Goal: Register for event/course

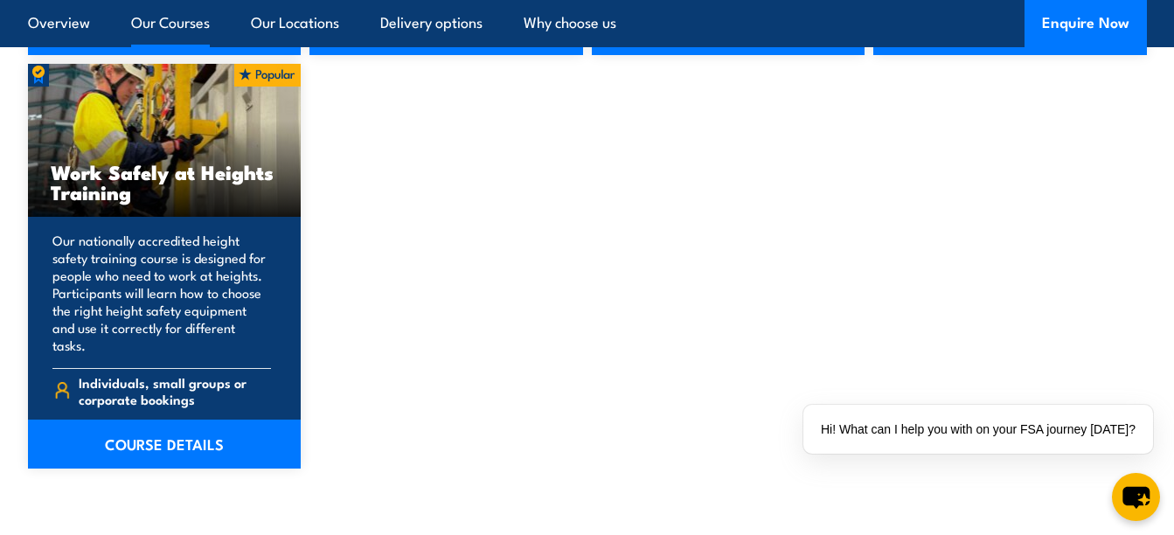
scroll to position [2360, 0]
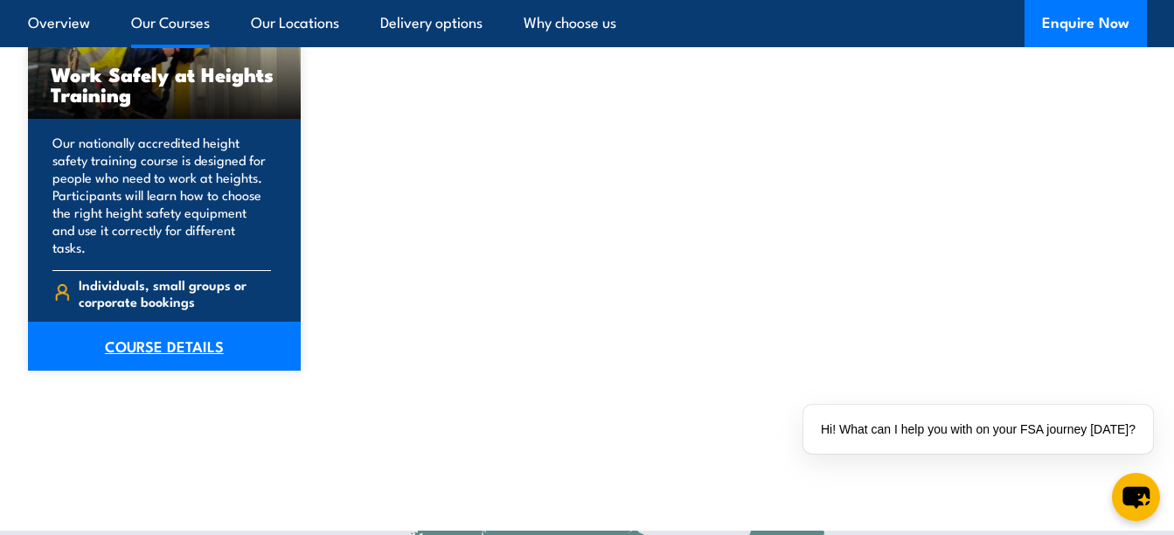
click at [156, 324] on link "COURSE DETAILS" at bounding box center [165, 346] width 274 height 49
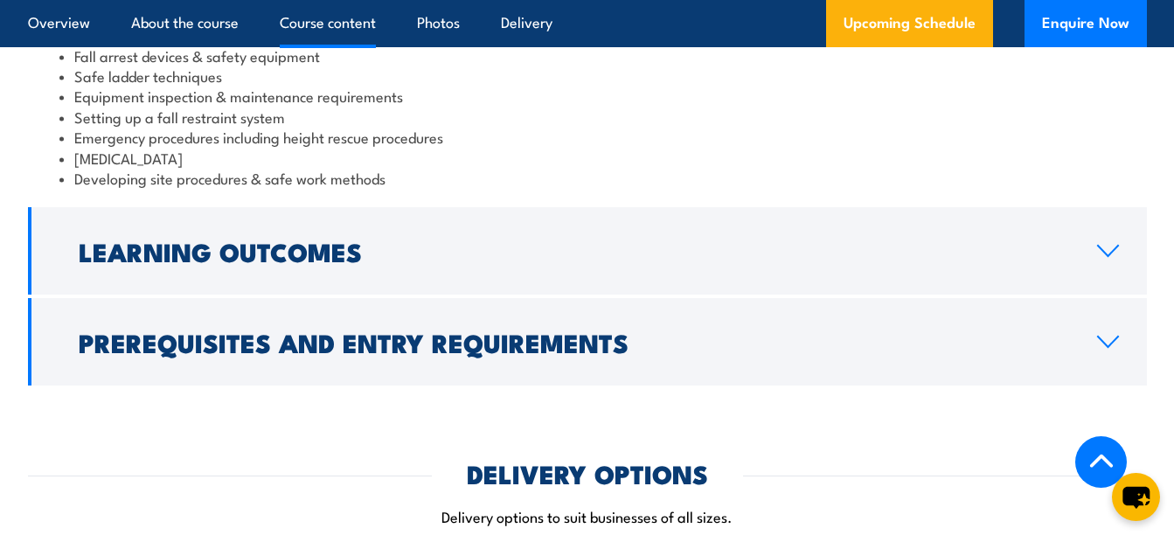
scroll to position [1660, 0]
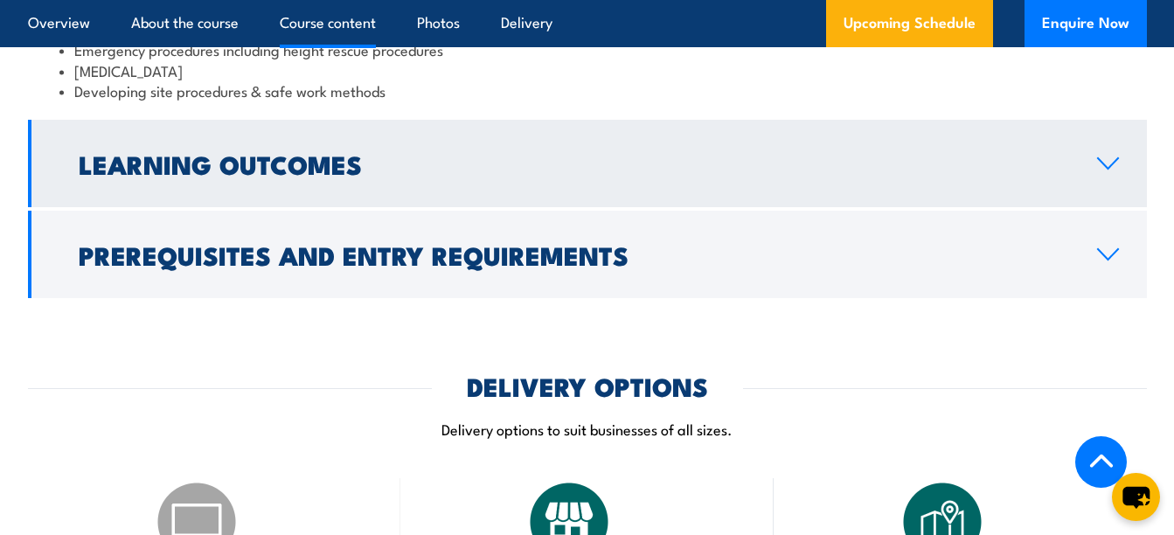
click at [1106, 163] on icon at bounding box center [1108, 163] width 24 height 14
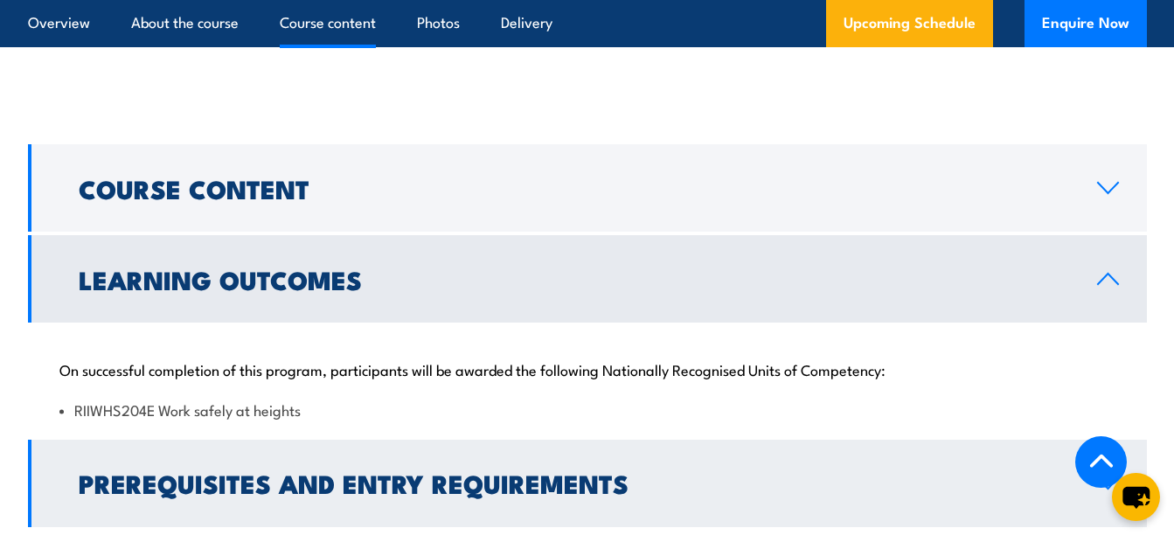
scroll to position [1200, 0]
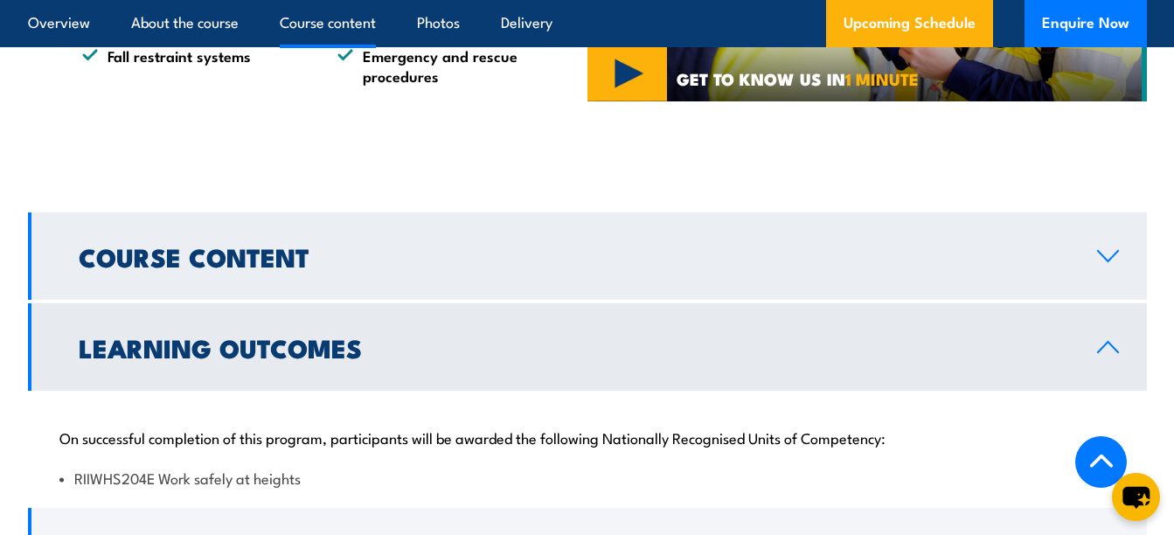
click at [1104, 251] on icon at bounding box center [1108, 256] width 24 height 14
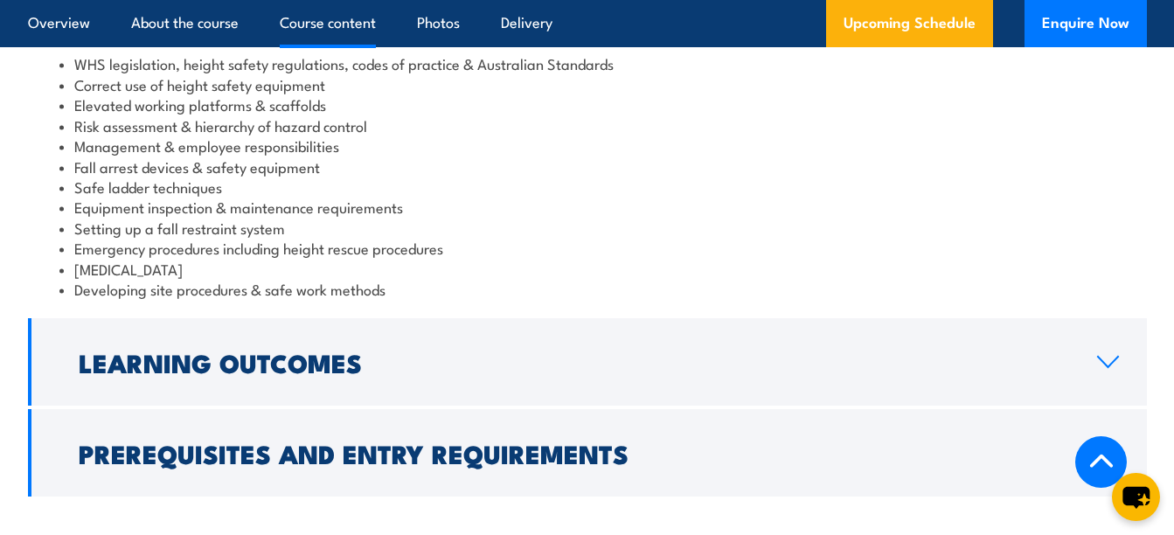
scroll to position [1549, 0]
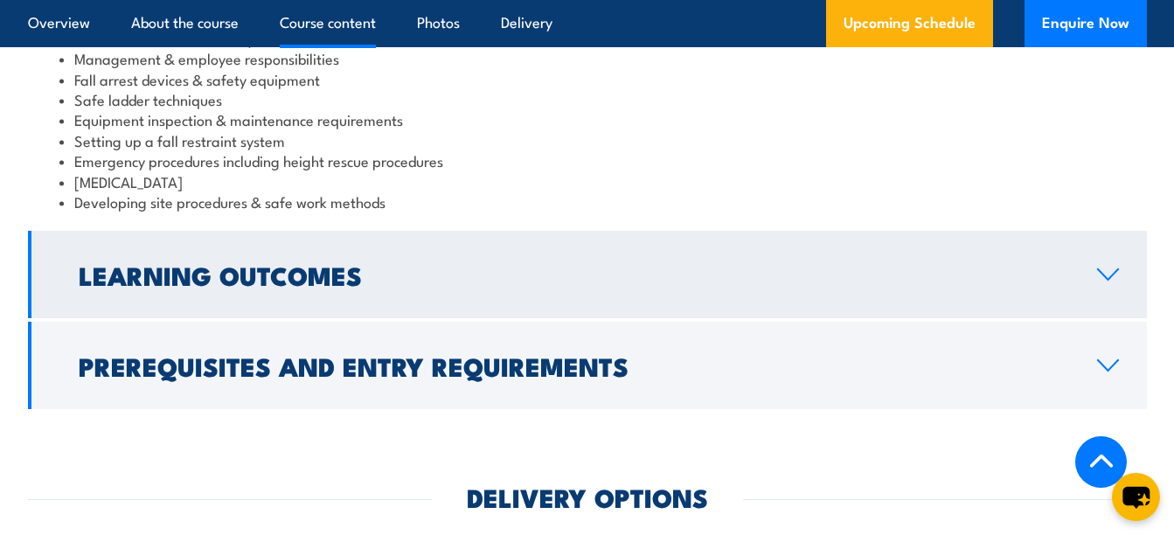
click at [1104, 280] on icon at bounding box center [1108, 274] width 24 height 14
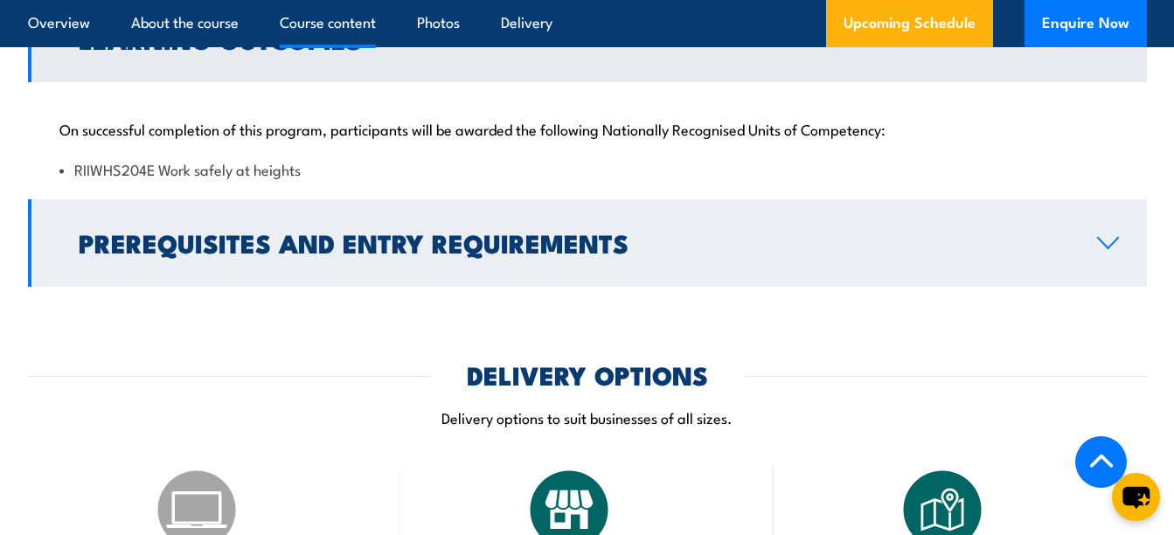
click at [1113, 237] on icon at bounding box center [1108, 243] width 24 height 14
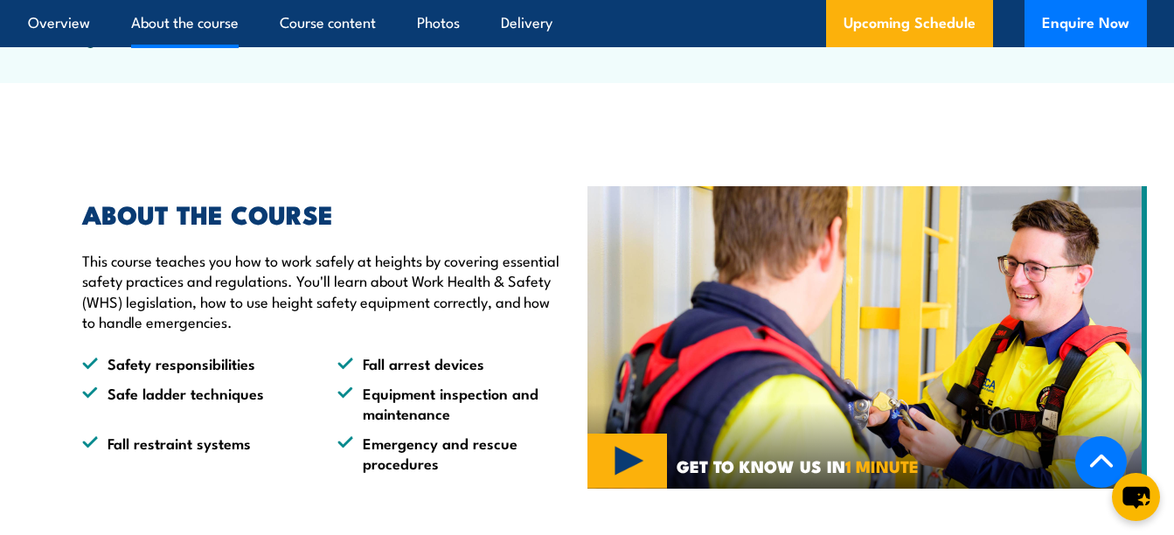
scroll to position [757, 0]
